Goal: Task Accomplishment & Management: Manage account settings

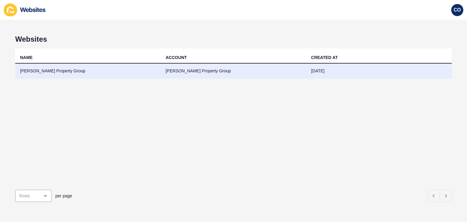
click at [39, 70] on td "[PERSON_NAME] Property Group" at bounding box center [88, 71] width 146 height 15
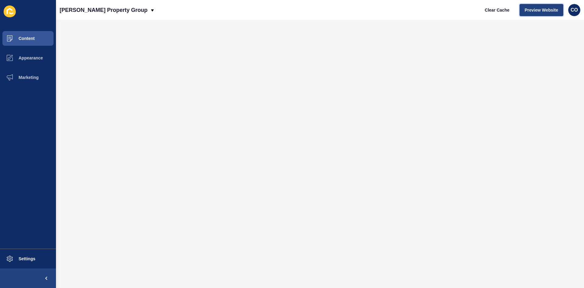
click at [467, 9] on span "Preview Website" at bounding box center [541, 10] width 33 height 6
click at [36, 53] on button "Appearance" at bounding box center [28, 57] width 56 height 19
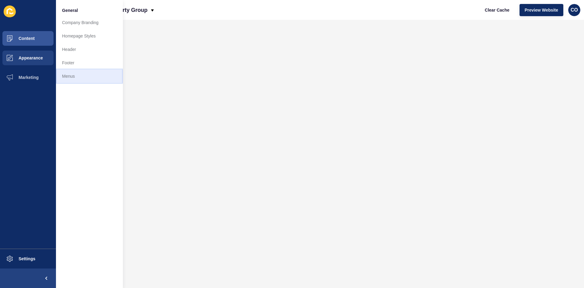
click at [75, 77] on link "Menus" at bounding box center [89, 75] width 67 height 13
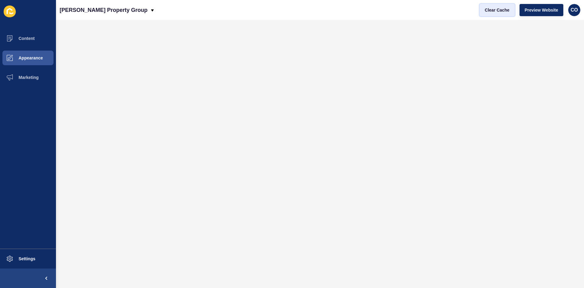
click at [467, 10] on span "Clear Cache" at bounding box center [497, 10] width 25 height 6
click at [467, 11] on span "Clear Cache" at bounding box center [497, 10] width 25 height 6
